Goal: Transaction & Acquisition: Obtain resource

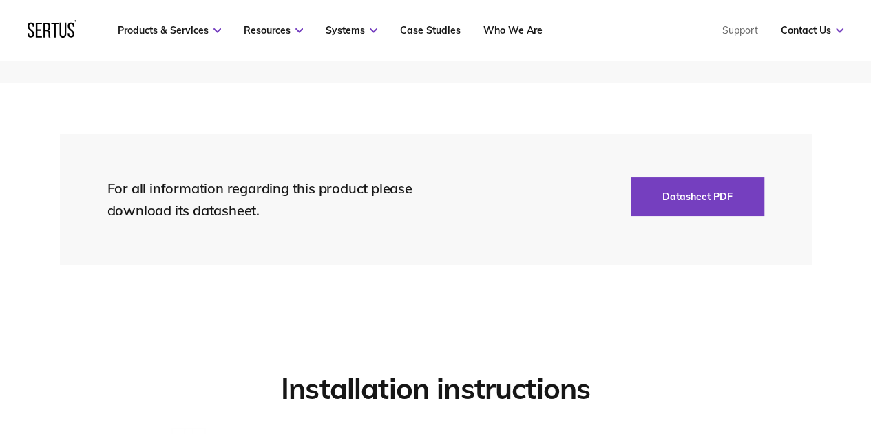
scroll to position [3207, 0]
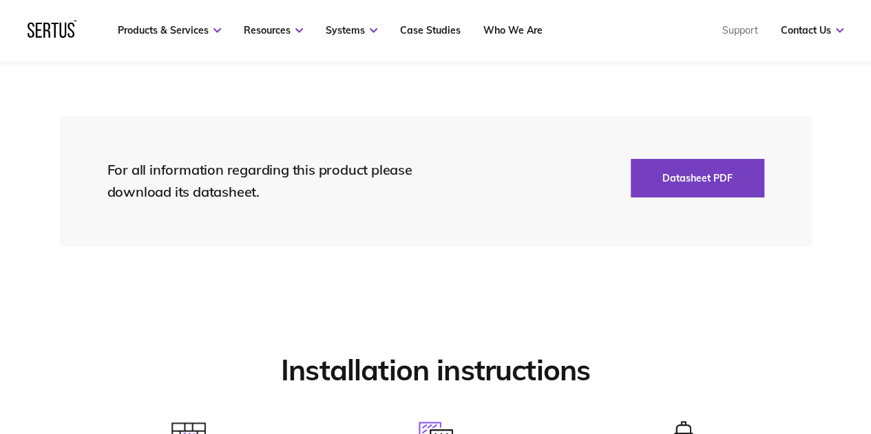
click at [719, 185] on button "Datasheet PDF" at bounding box center [698, 178] width 134 height 39
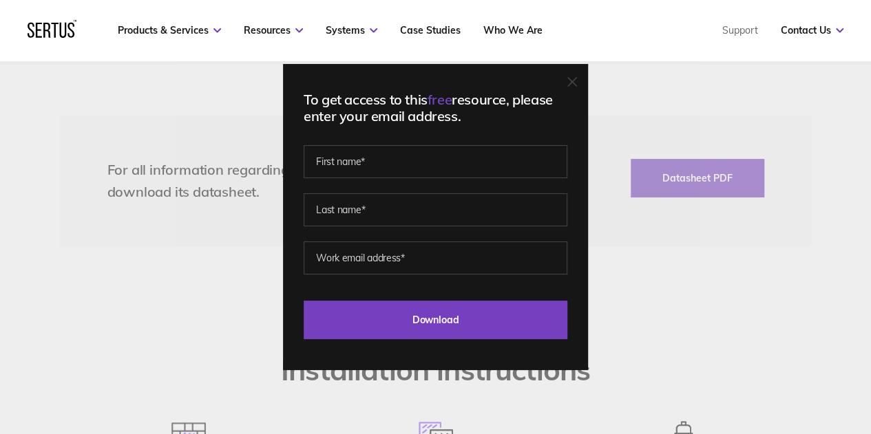
click at [577, 83] on icon at bounding box center [572, 82] width 10 height 10
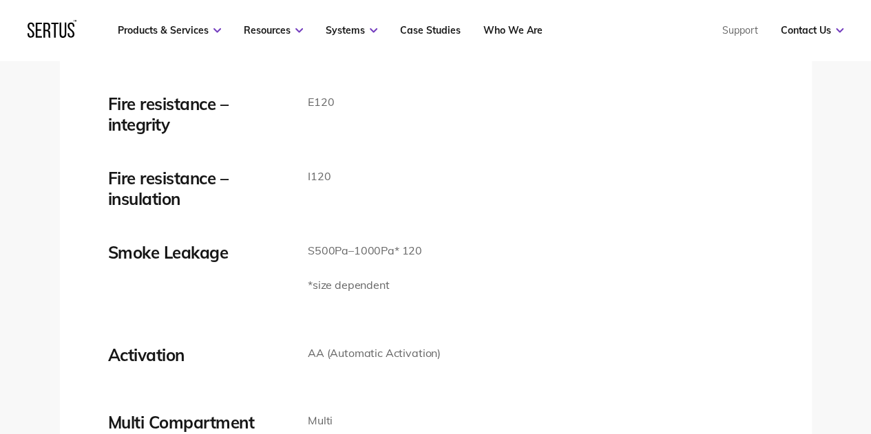
scroll to position [2243, 0]
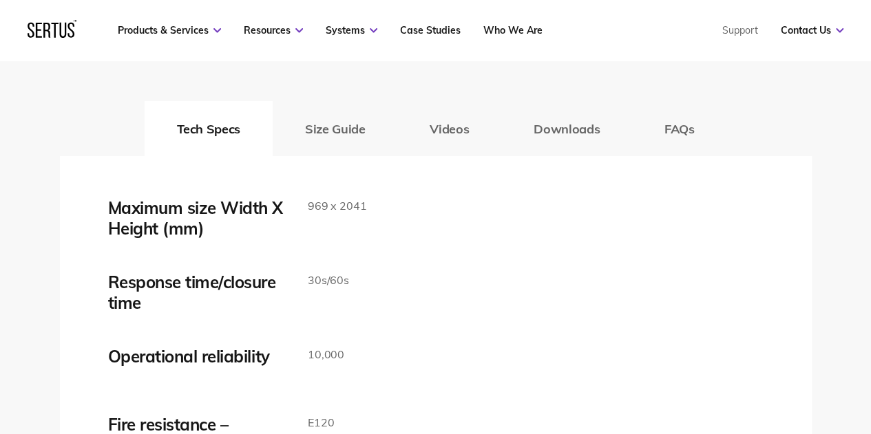
click at [353, 133] on button "Size Guide" at bounding box center [335, 128] width 125 height 55
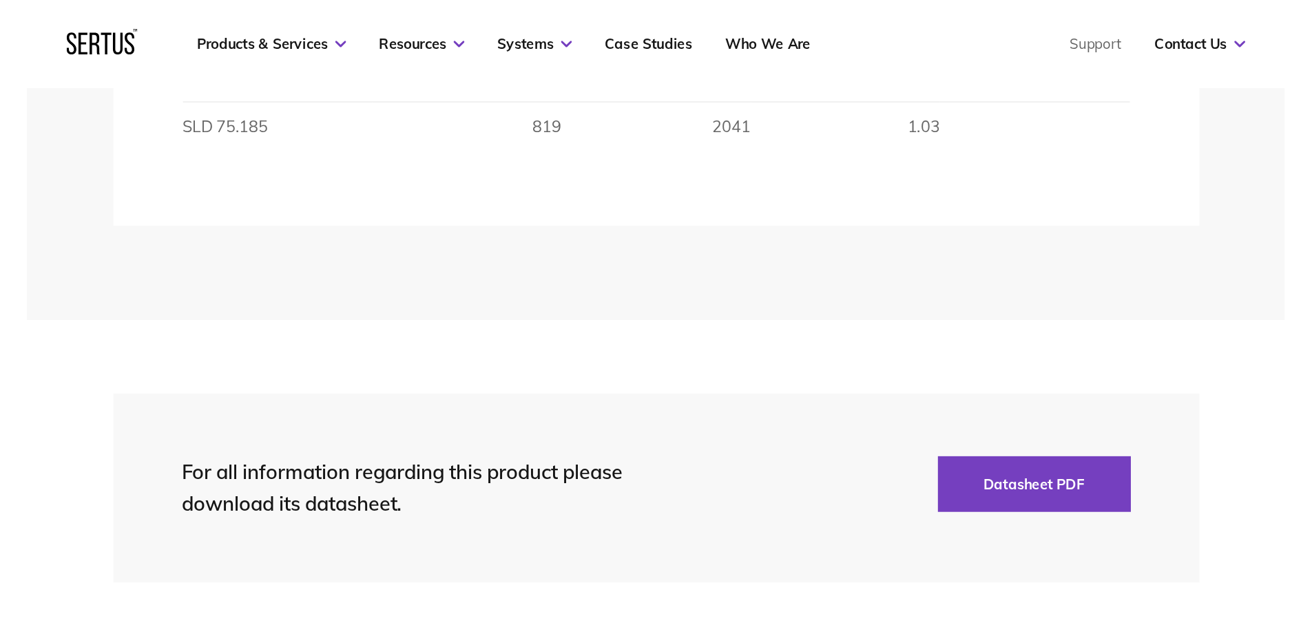
scroll to position [2509, 0]
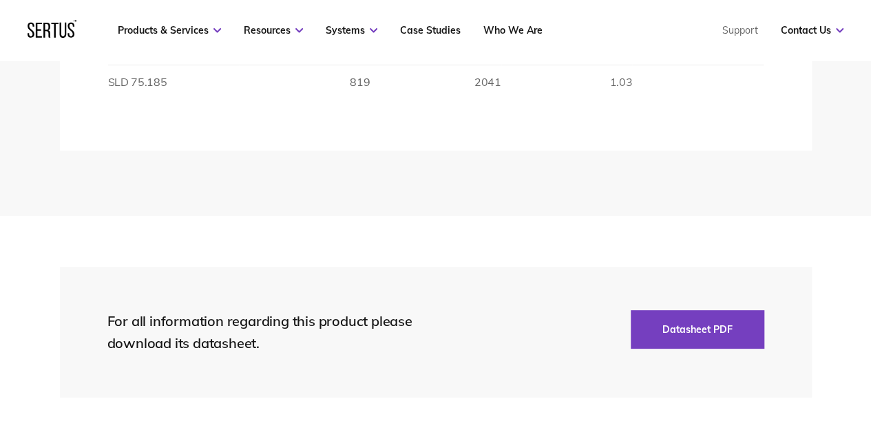
click at [710, 330] on button "Datasheet PDF" at bounding box center [698, 330] width 134 height 39
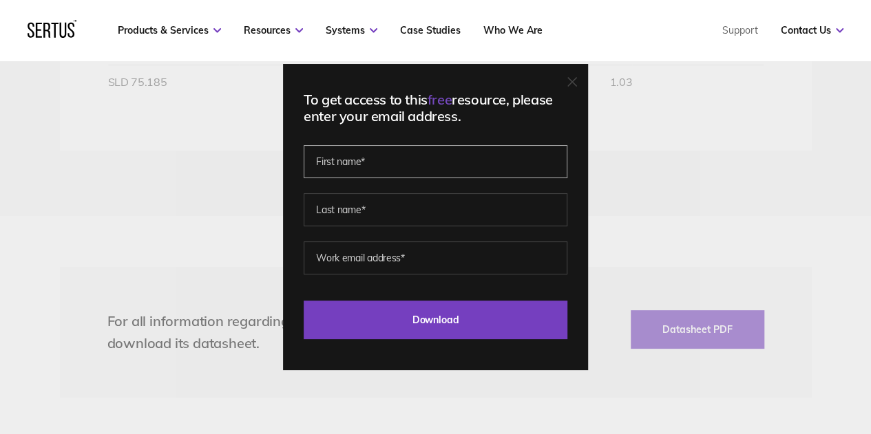
click at [377, 167] on input "text" at bounding box center [436, 161] width 264 height 33
type input "[PERSON_NAME]"
type input "Grundy"
type input "[EMAIL_ADDRESS][DOMAIN_NAME]"
drag, startPoint x: 477, startPoint y: 259, endPoint x: 168, endPoint y: 254, distance: 309.2
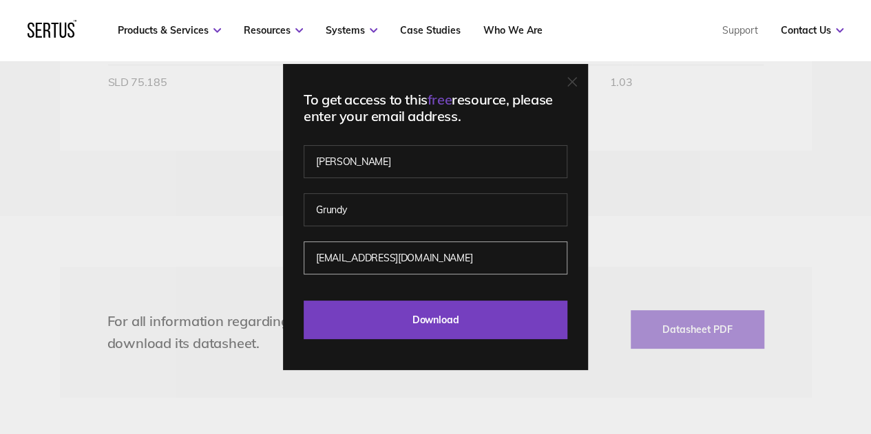
click at [168, 254] on div "To get access to this free resource, please enter your email address. [PERSON_N…" at bounding box center [435, 217] width 871 height 434
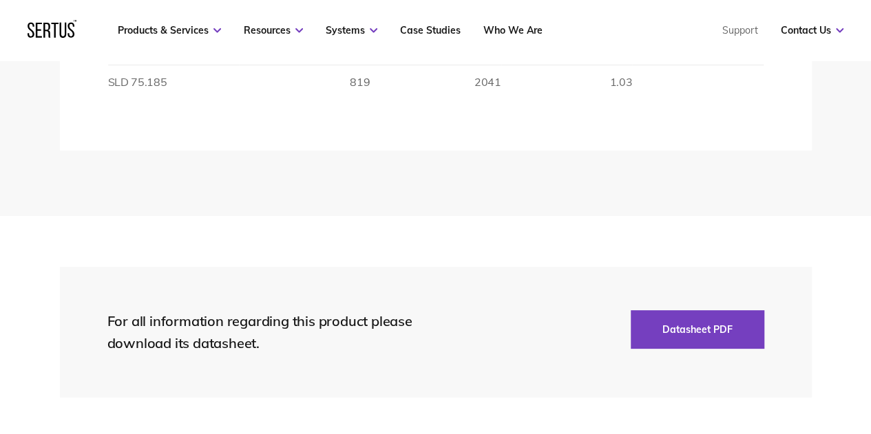
click at [680, 333] on button "Datasheet PDF" at bounding box center [698, 330] width 134 height 39
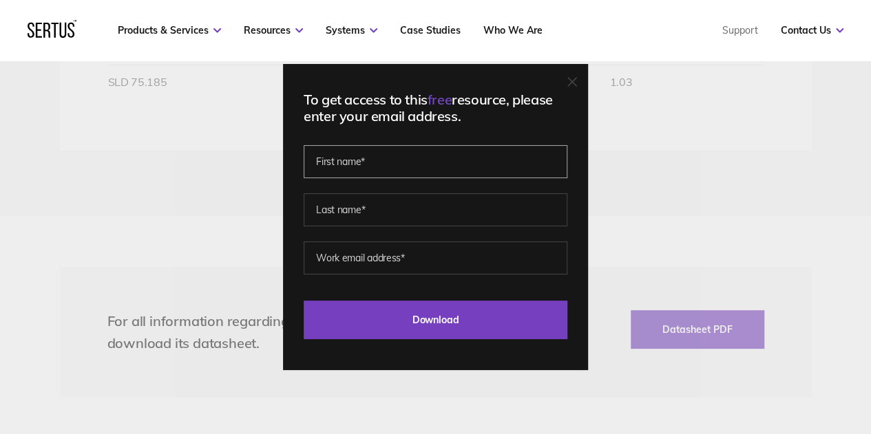
click at [420, 172] on input "text" at bounding box center [436, 161] width 264 height 33
type input "[PERSON_NAME]"
type input "Grundy"
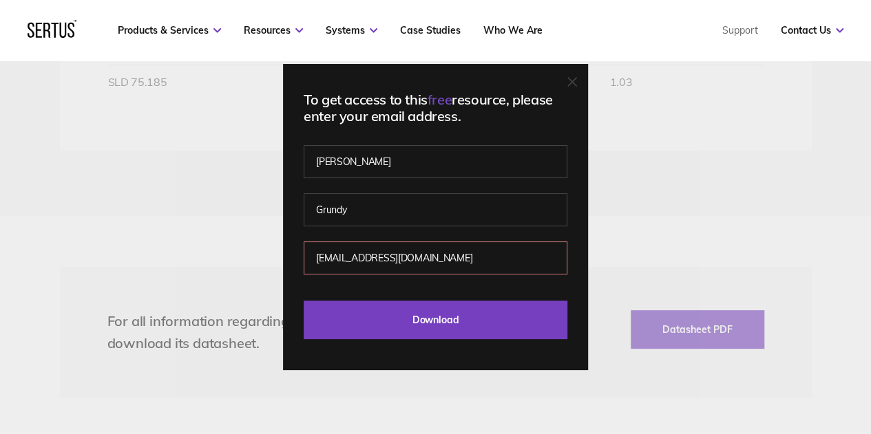
drag, startPoint x: 452, startPoint y: 262, endPoint x: 437, endPoint y: 260, distance: 15.4
click at [437, 260] on input "[EMAIL_ADDRESS][DOMAIN_NAME]" at bounding box center [436, 258] width 264 height 33
type input "[PERSON_NAME][EMAIL_ADDRESS][DOMAIN_NAME]"
click at [427, 319] on input "Download" at bounding box center [436, 320] width 264 height 39
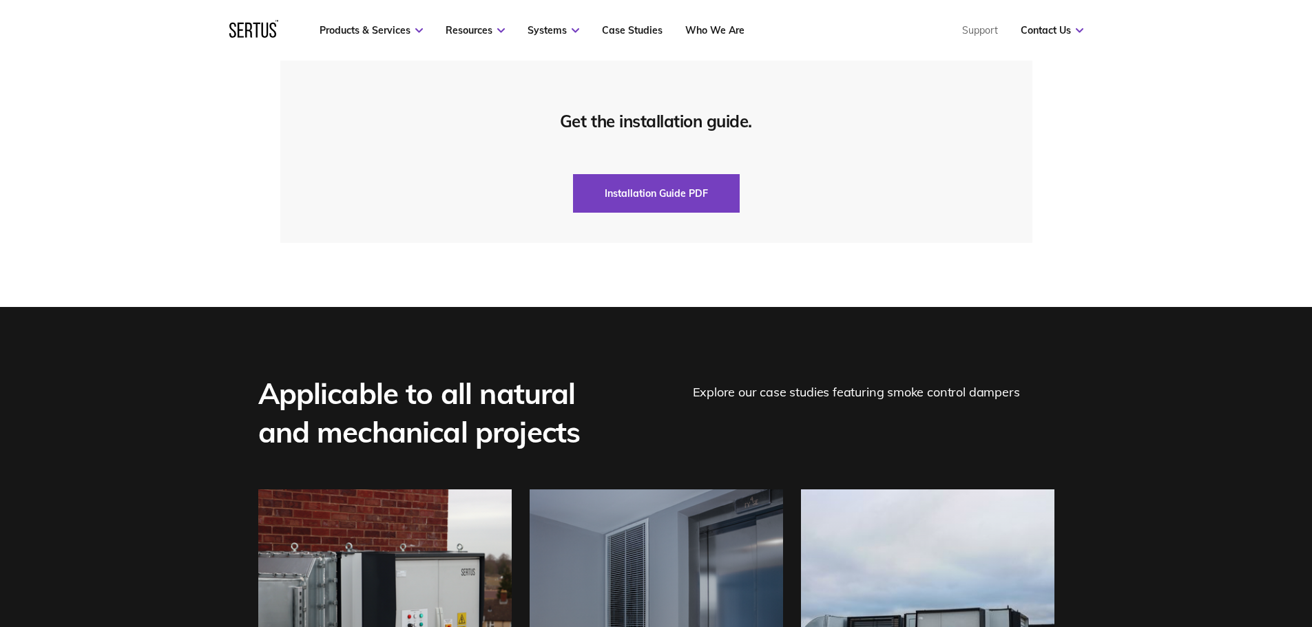
scroll to position [3473, 0]
